Goal: Task Accomplishment & Management: Use online tool/utility

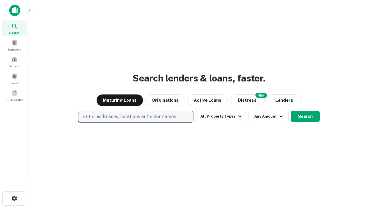
click at [136, 117] on p "Enter addresses, locations or lender names" at bounding box center [129, 116] width 93 height 7
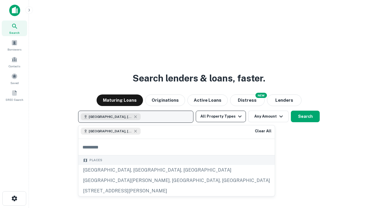
click at [221, 116] on button "All Property Types" at bounding box center [221, 117] width 50 height 12
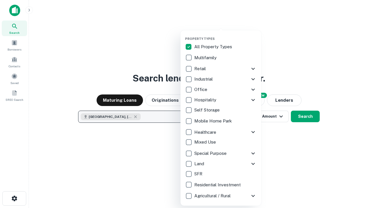
click at [226, 35] on button "button" at bounding box center [225, 35] width 81 height 0
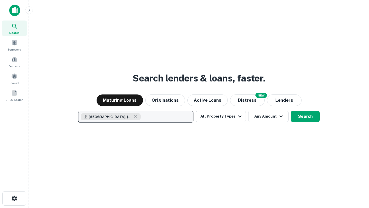
scroll to position [9, 0]
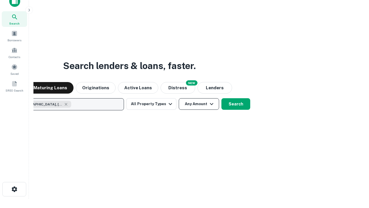
click at [179, 98] on button "Any Amount" at bounding box center [199, 104] width 40 height 12
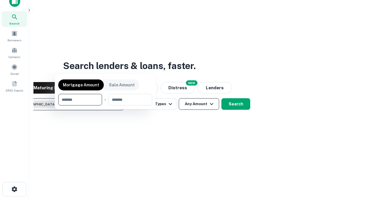
scroll to position [42, 163]
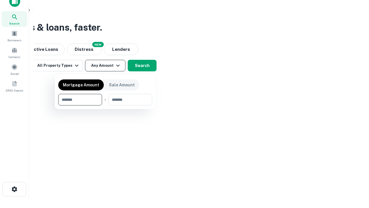
type input "*******"
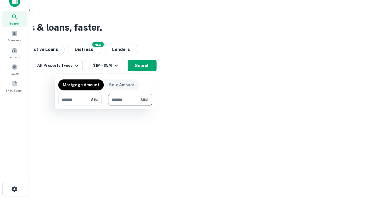
type input "*******"
click at [105, 105] on button "button" at bounding box center [105, 105] width 94 height 0
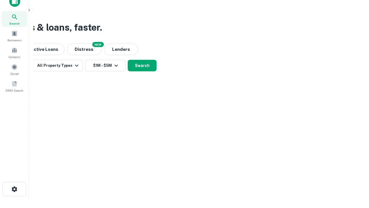
scroll to position [9, 0]
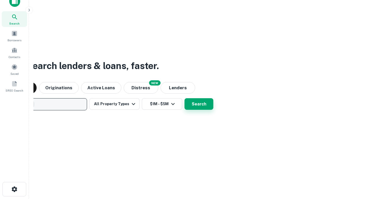
click at [185, 98] on button "Search" at bounding box center [199, 104] width 29 height 12
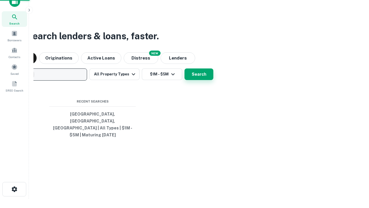
scroll to position [19, 163]
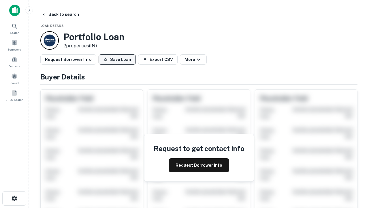
click at [117, 59] on button "Save Loan" at bounding box center [117, 59] width 37 height 10
click at [119, 59] on button "Loan Saved" at bounding box center [119, 59] width 40 height 10
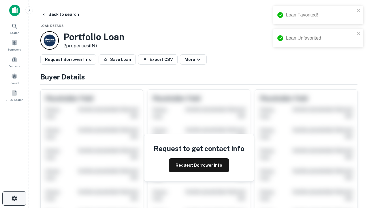
click at [14, 198] on icon "button" at bounding box center [14, 198] width 7 height 7
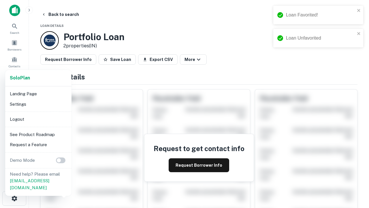
click at [38, 119] on li "Logout" at bounding box center [39, 119] width 62 height 10
